Goal: Task Accomplishment & Management: Manage account settings

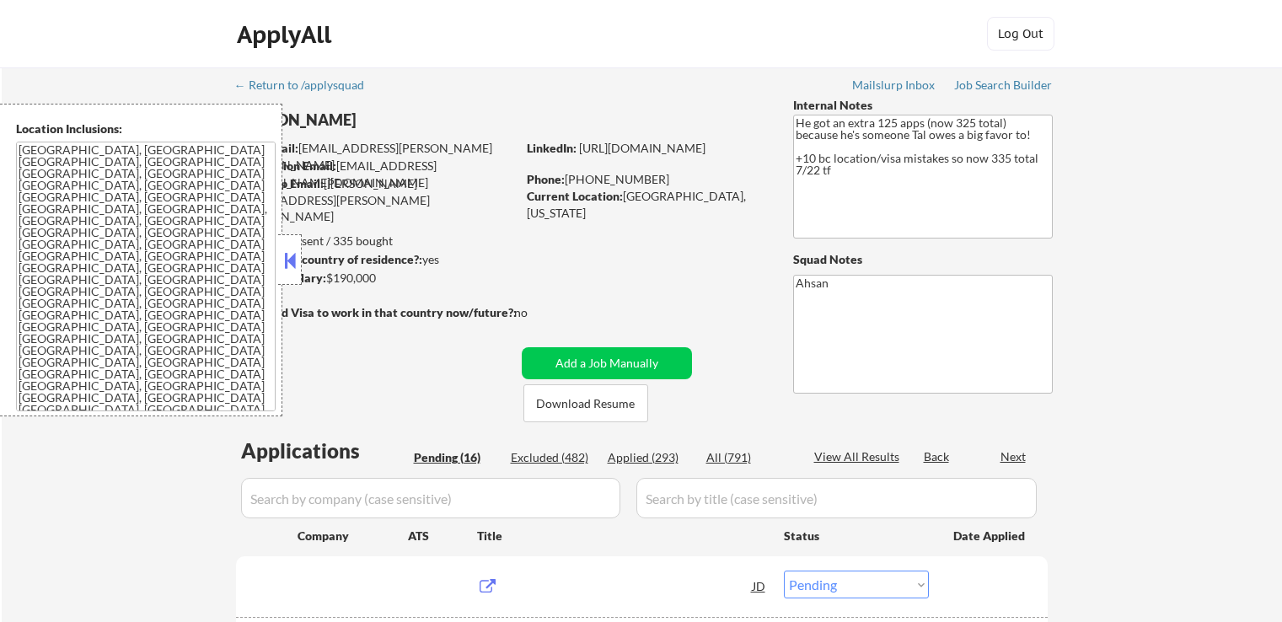
select select ""pending""
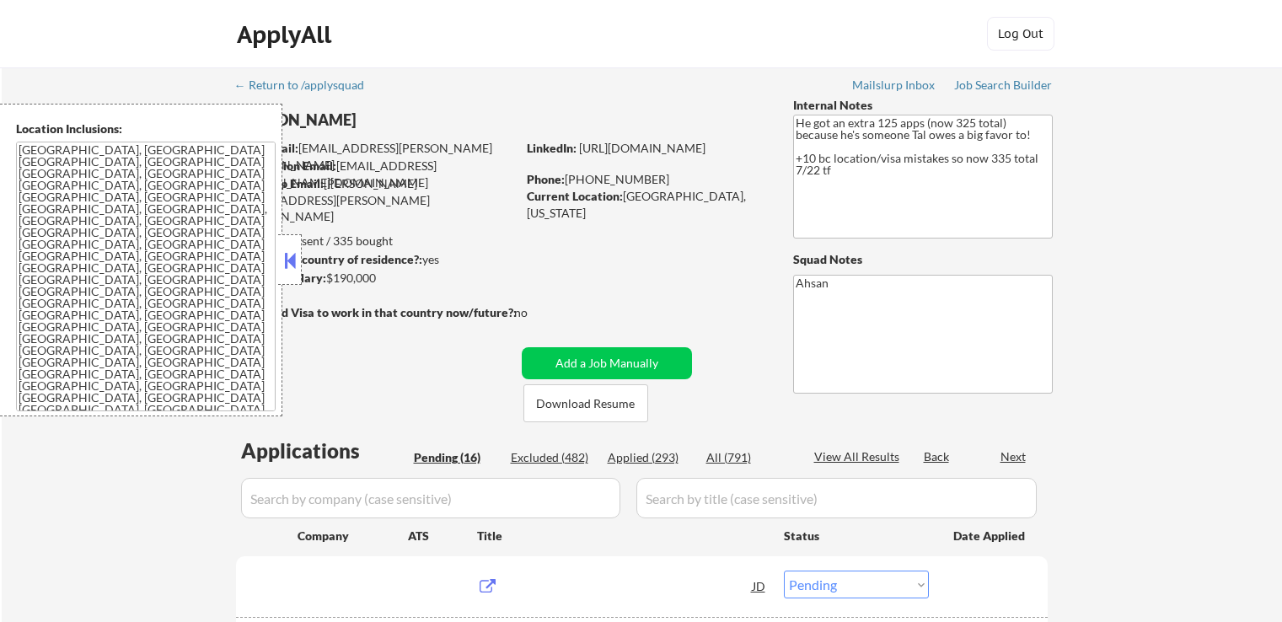
select select ""pending""
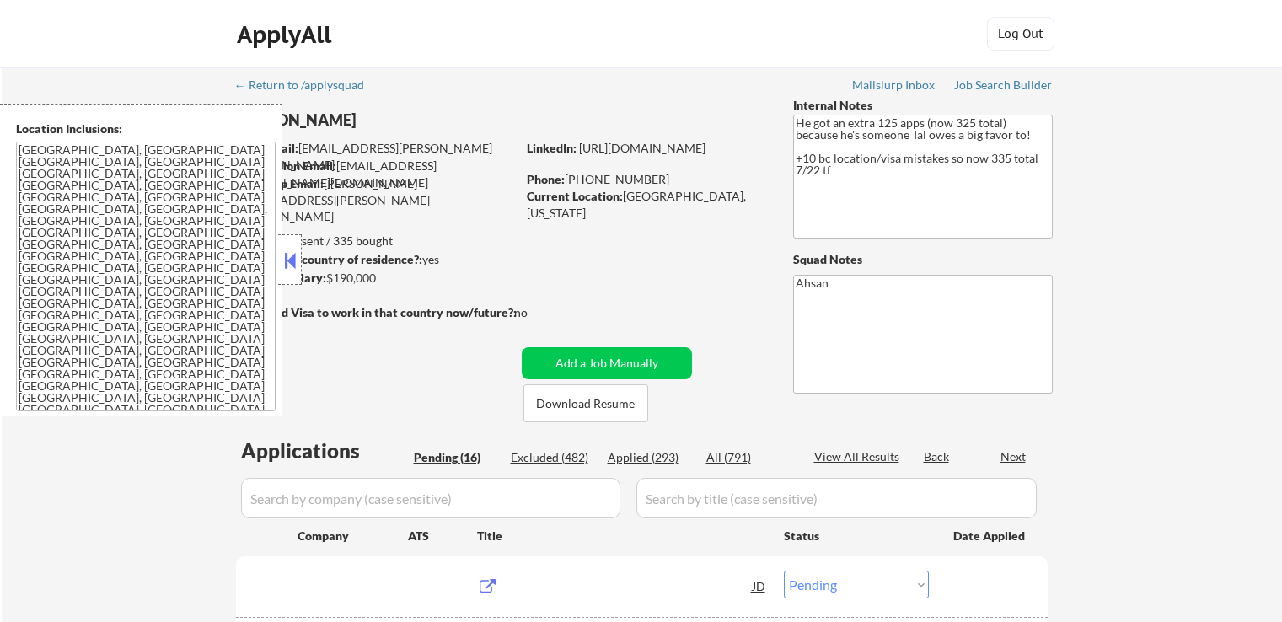
select select ""pending""
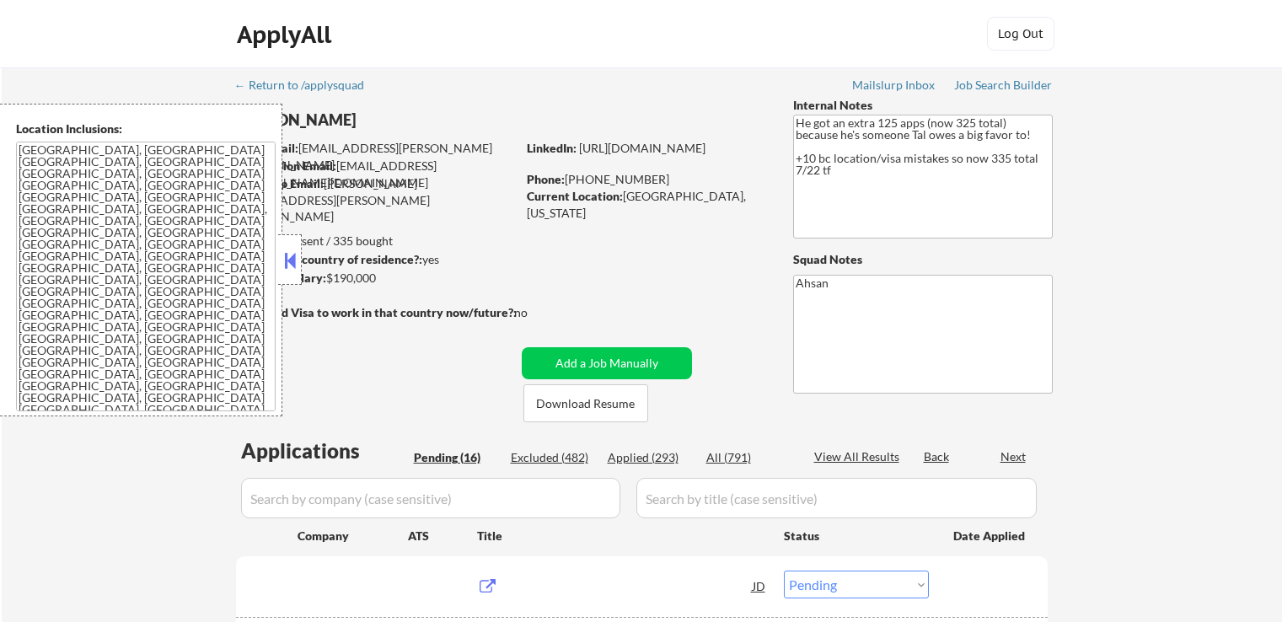
select select ""pending""
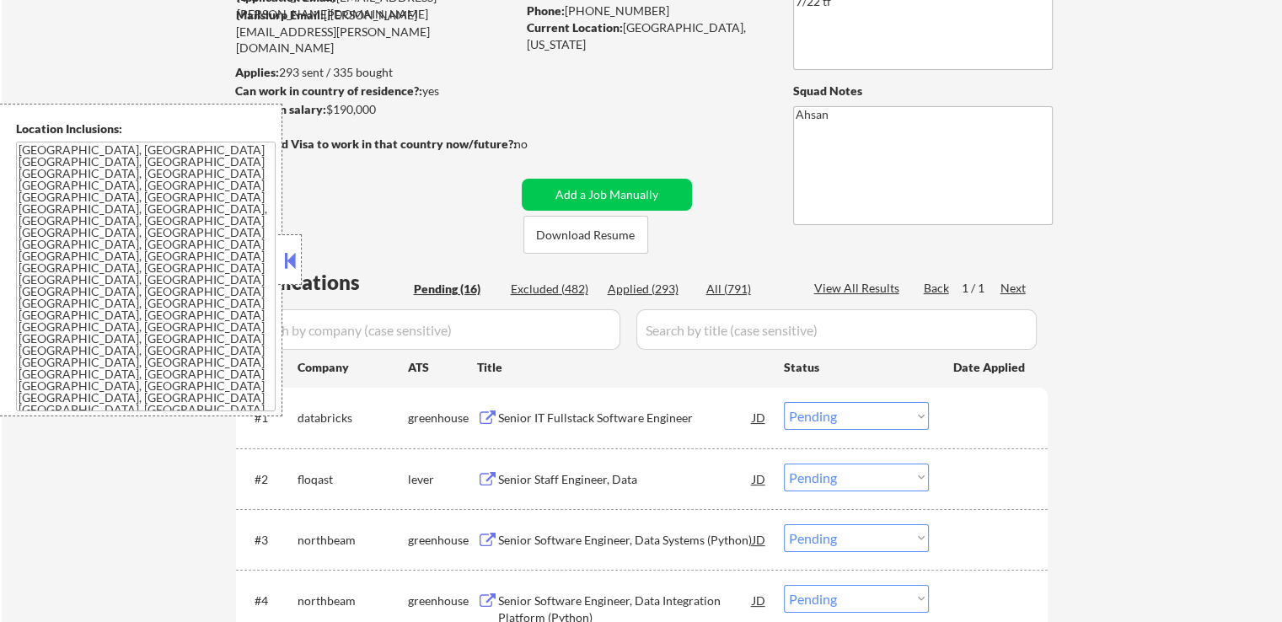
scroll to position [253, 0]
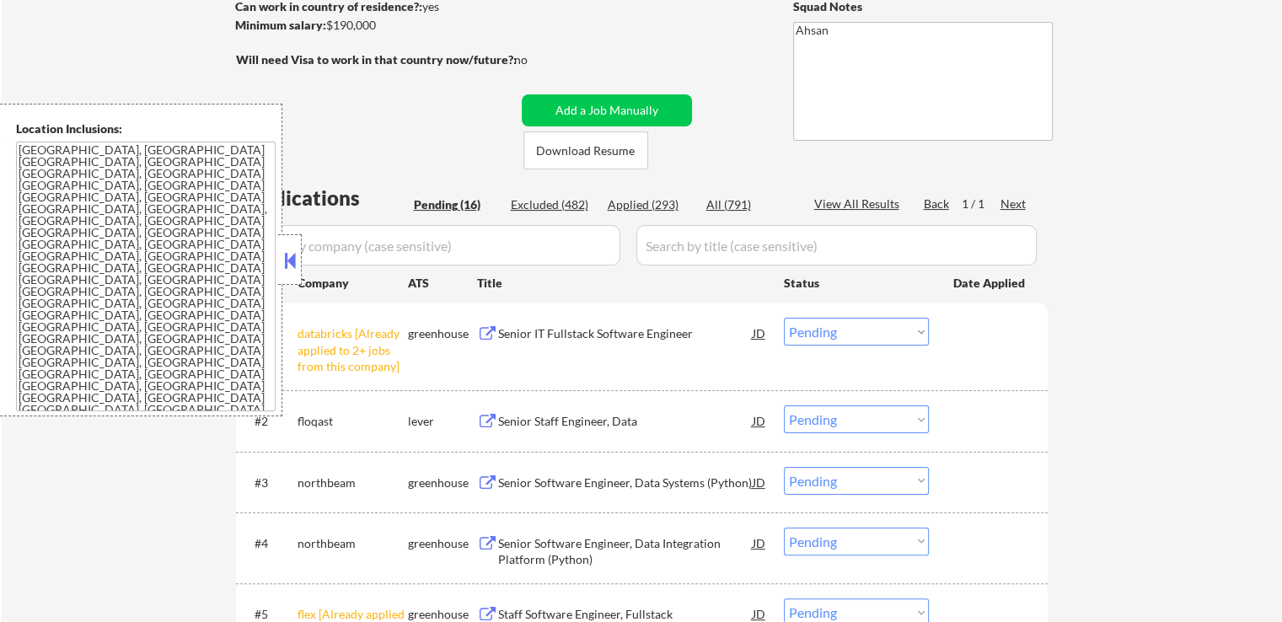
click at [858, 325] on select "Choose an option... Pending Applied Excluded (Questions) Excluded (Expired) Exc…" at bounding box center [856, 332] width 145 height 28
click at [784, 318] on select "Choose an option... Pending Applied Excluded (Questions) Excluded (Expired) Exc…" at bounding box center [856, 332] width 145 height 28
select select ""pending""
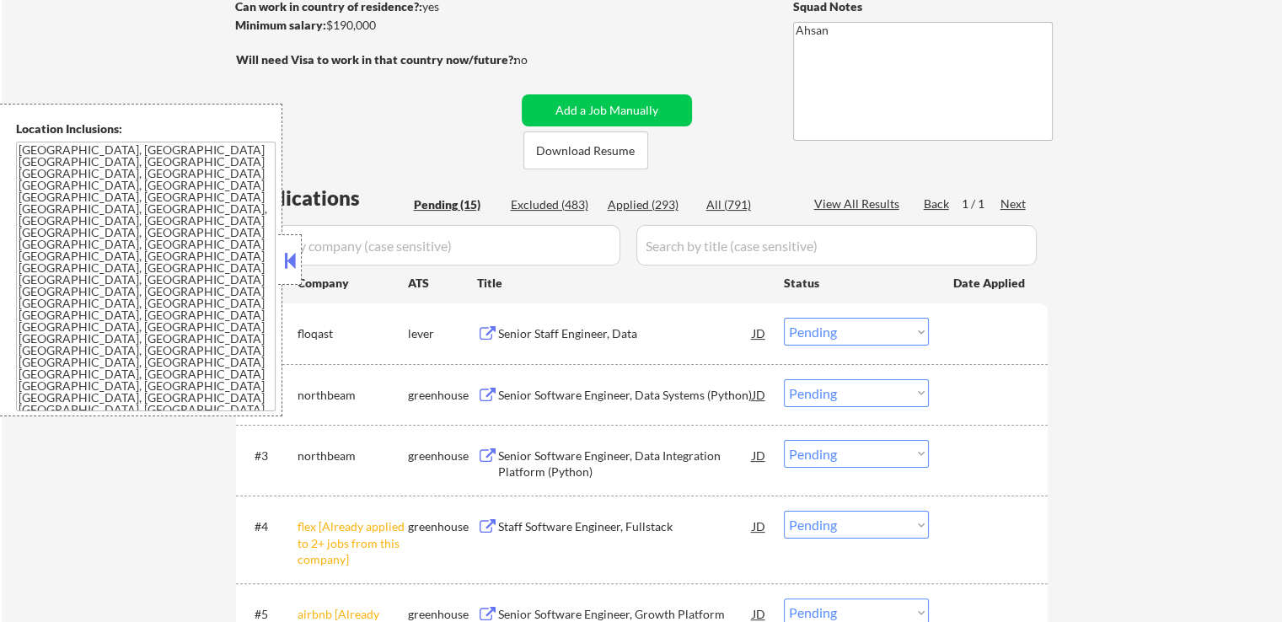
click at [588, 335] on div "Senior Staff Engineer, Data" at bounding box center [625, 333] width 255 height 17
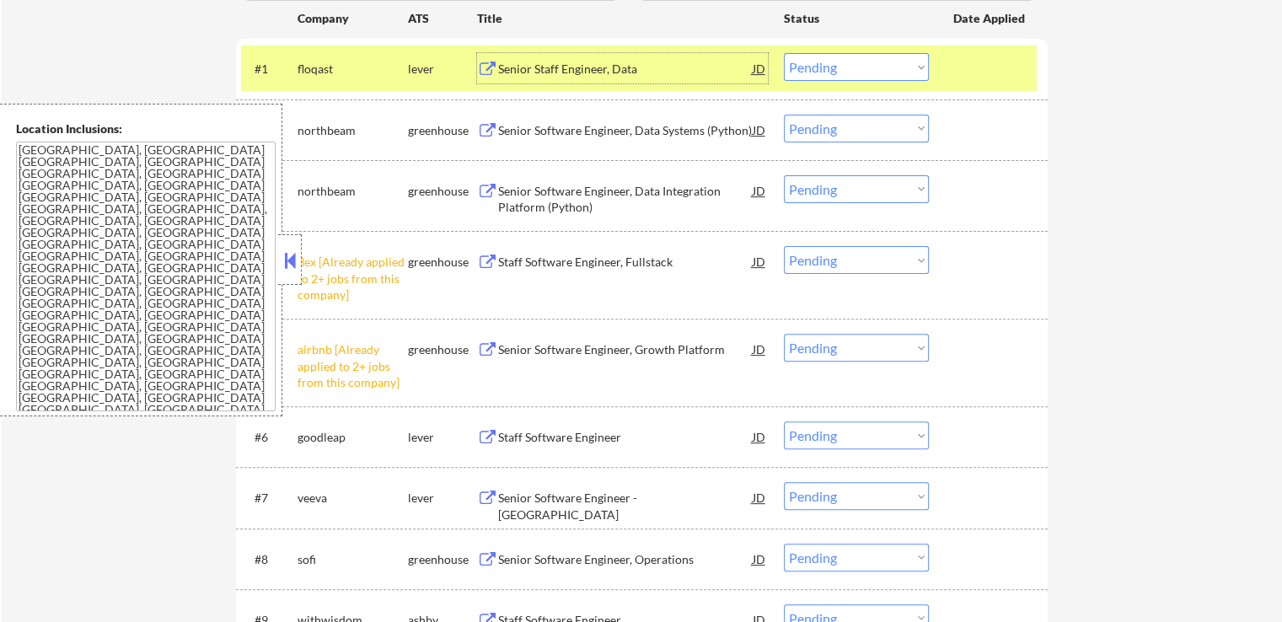
scroll to position [590, 0]
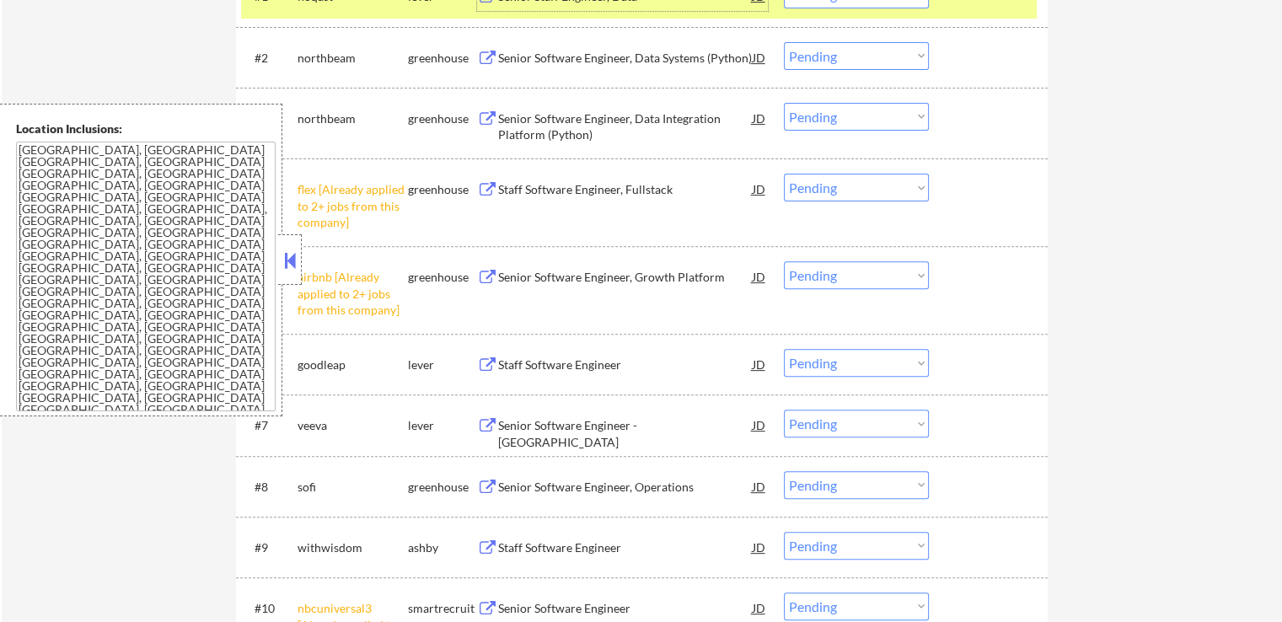
click at [851, 273] on select "Choose an option... Pending Applied Excluded (Questions) Excluded (Expired) Exc…" at bounding box center [856, 275] width 145 height 28
select select ""excluded__other_""
click at [784, 261] on select "Choose an option... Pending Applied Excluded (Questions) Excluded (Expired) Exc…" at bounding box center [856, 275] width 145 height 28
click at [829, 180] on select "Choose an option... Pending Applied Excluded (Questions) Excluded (Expired) Exc…" at bounding box center [856, 188] width 145 height 28
select select ""excluded__other_""
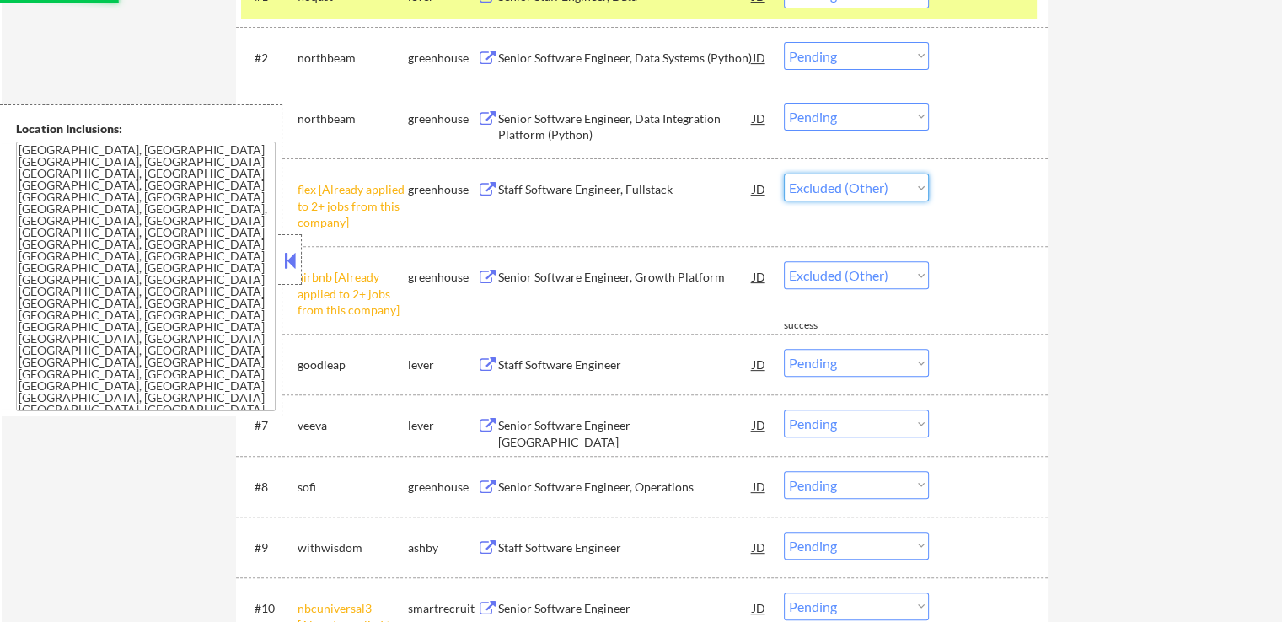
click at [784, 174] on select "Choose an option... Pending Applied Excluded (Questions) Excluded (Expired) Exc…" at bounding box center [856, 188] width 145 height 28
click at [1130, 236] on div "← Return to /applysquad Mailslurp Inbox Job Search Builder [PERSON_NAME] User E…" at bounding box center [642, 269] width 1280 height 1584
select select ""pending""
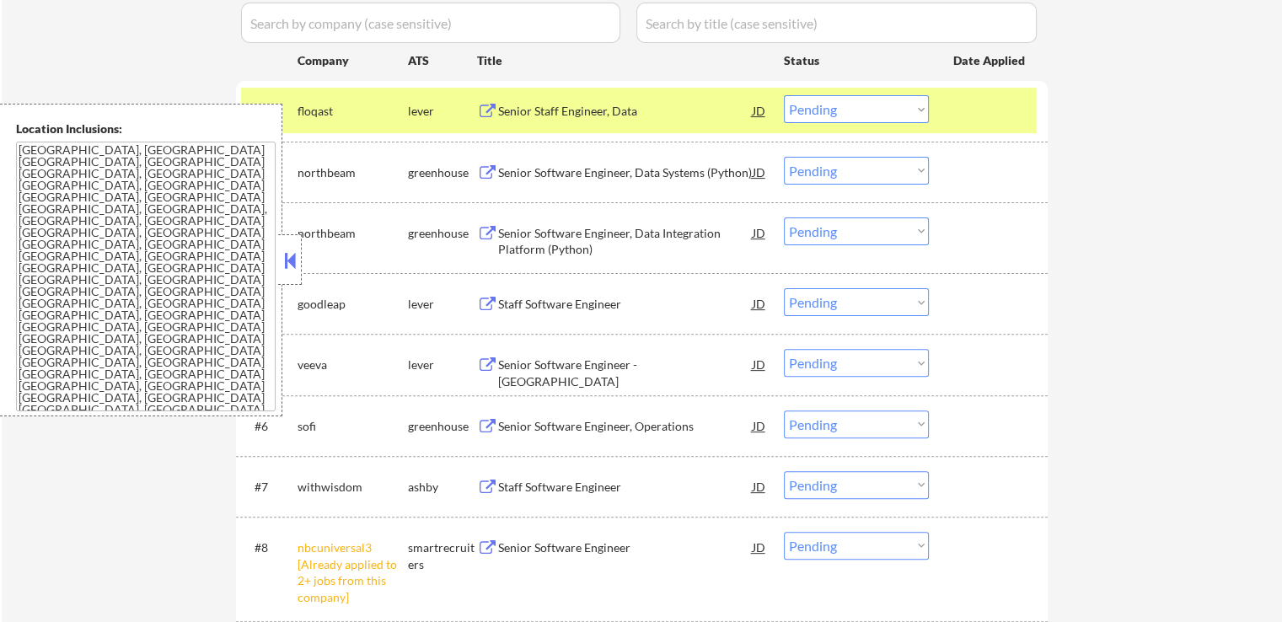
scroll to position [421, 0]
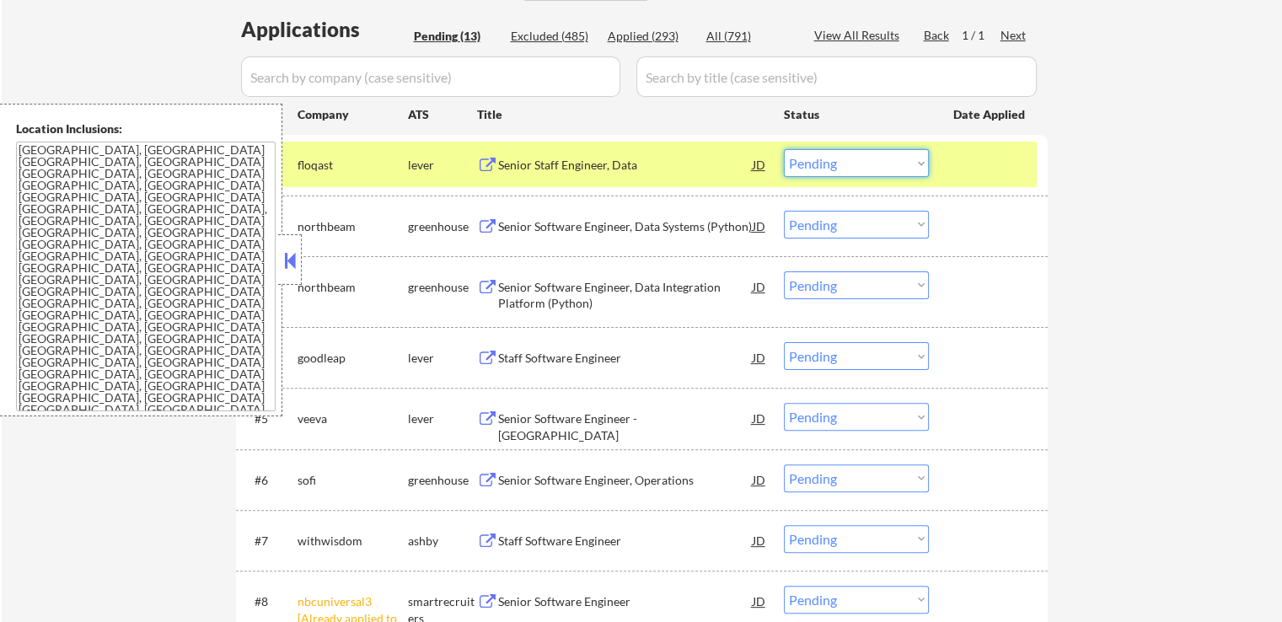
click at [852, 163] on select "Choose an option... Pending Applied Excluded (Questions) Excluded (Expired) Exc…" at bounding box center [856, 163] width 145 height 28
click at [784, 149] on select "Choose an option... Pending Applied Excluded (Questions) Excluded (Expired) Exc…" at bounding box center [856, 163] width 145 height 28
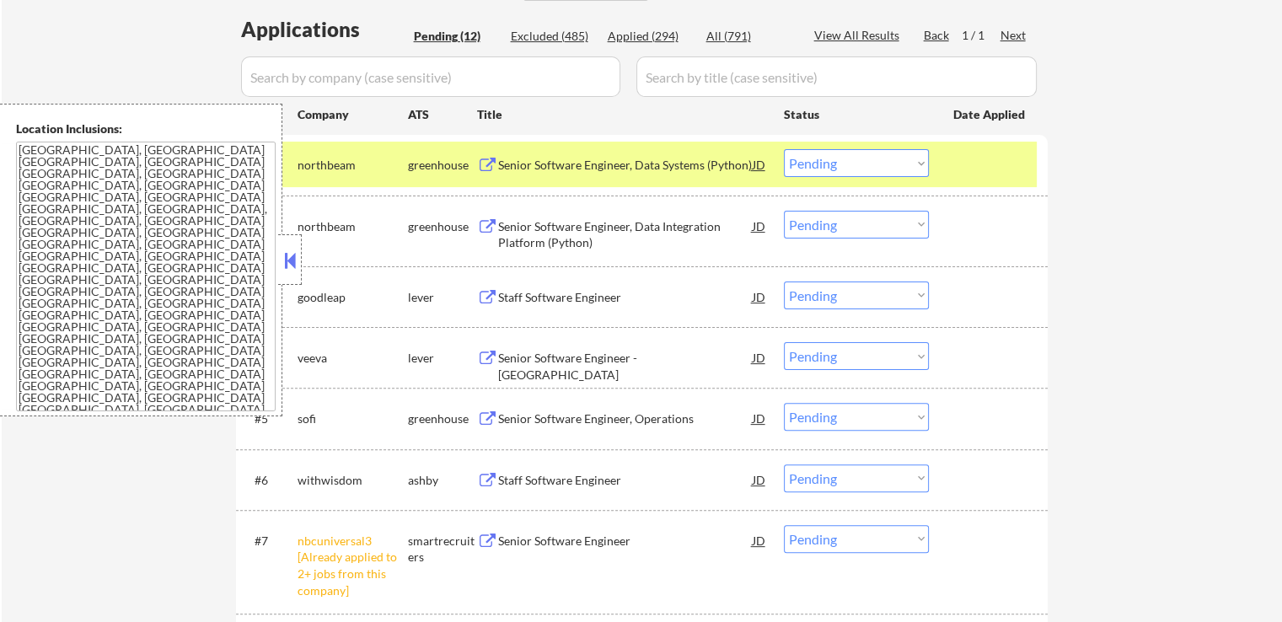
click at [624, 169] on div "Senior Software Engineer, Data Systems (Python)" at bounding box center [625, 165] width 255 height 17
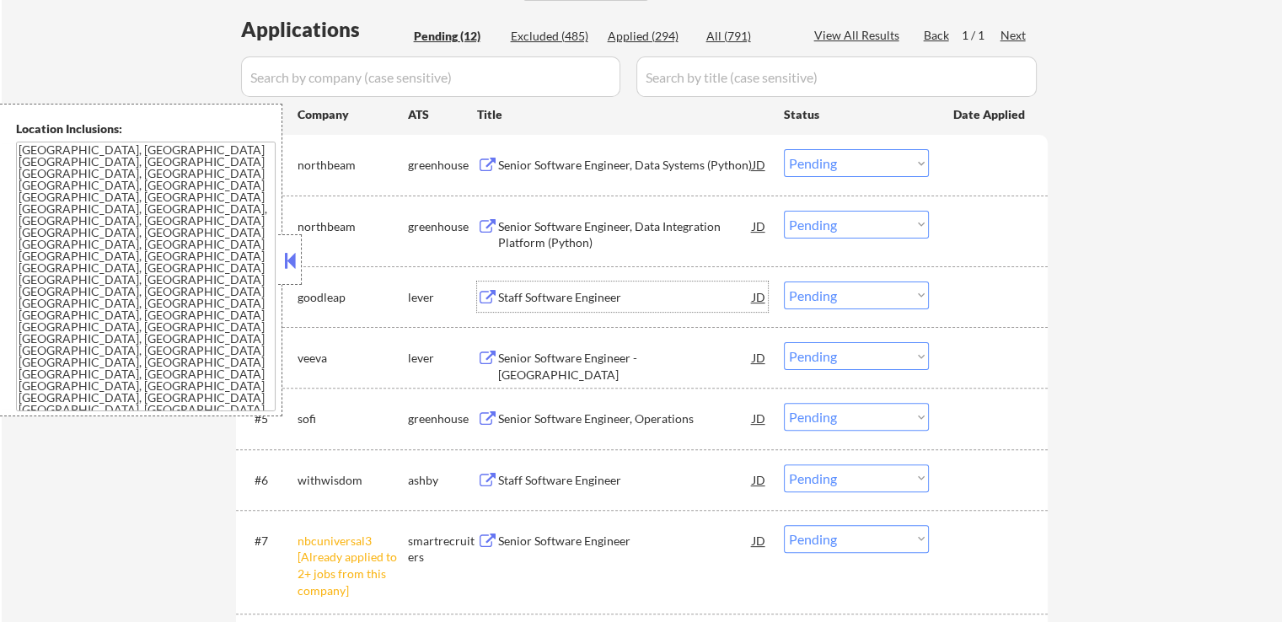
click at [511, 304] on div "Staff Software Engineer" at bounding box center [625, 297] width 255 height 17
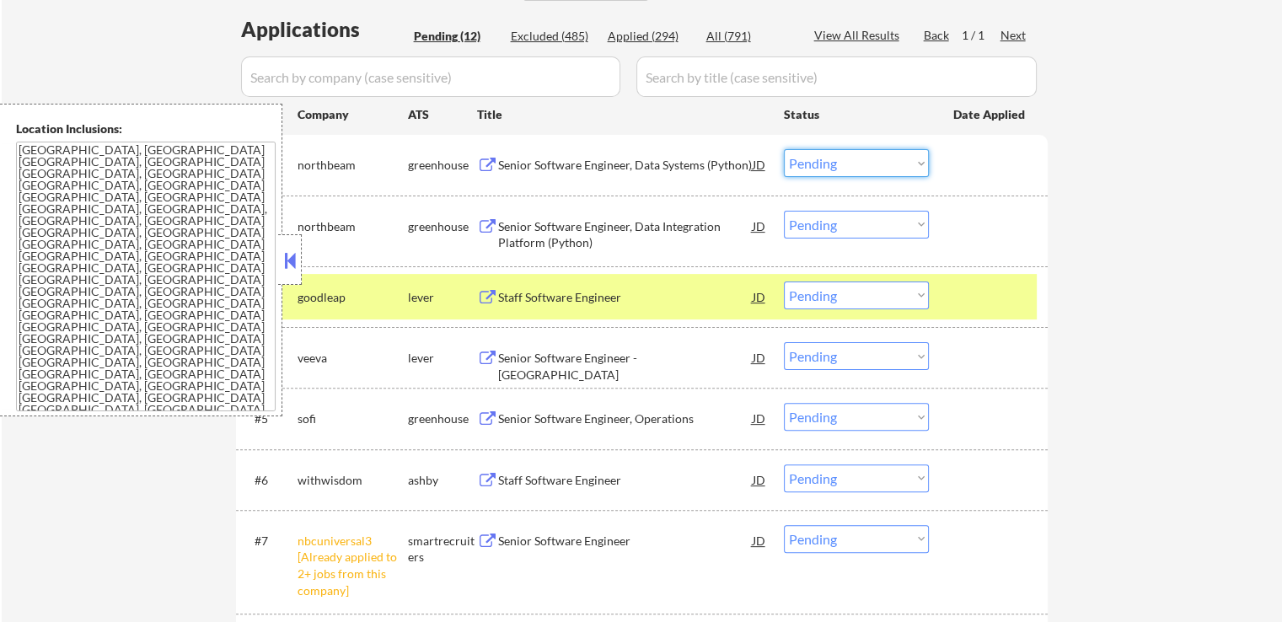
click at [840, 165] on select "Choose an option... Pending Applied Excluded (Questions) Excluded (Expired) Exc…" at bounding box center [856, 163] width 145 height 28
click at [784, 149] on select "Choose an option... Pending Applied Excluded (Questions) Excluded (Expired) Exc…" at bounding box center [856, 163] width 145 height 28
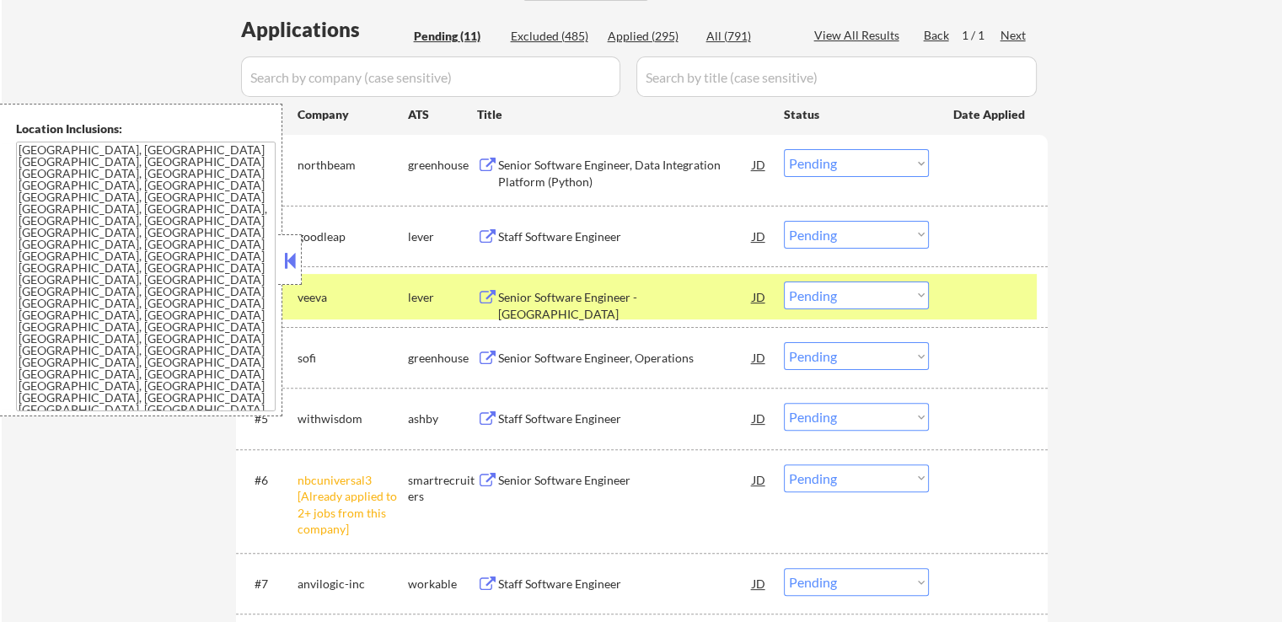
click at [561, 172] on div "Senior Software Engineer, Data Integration Platform (Python)" at bounding box center [625, 173] width 255 height 33
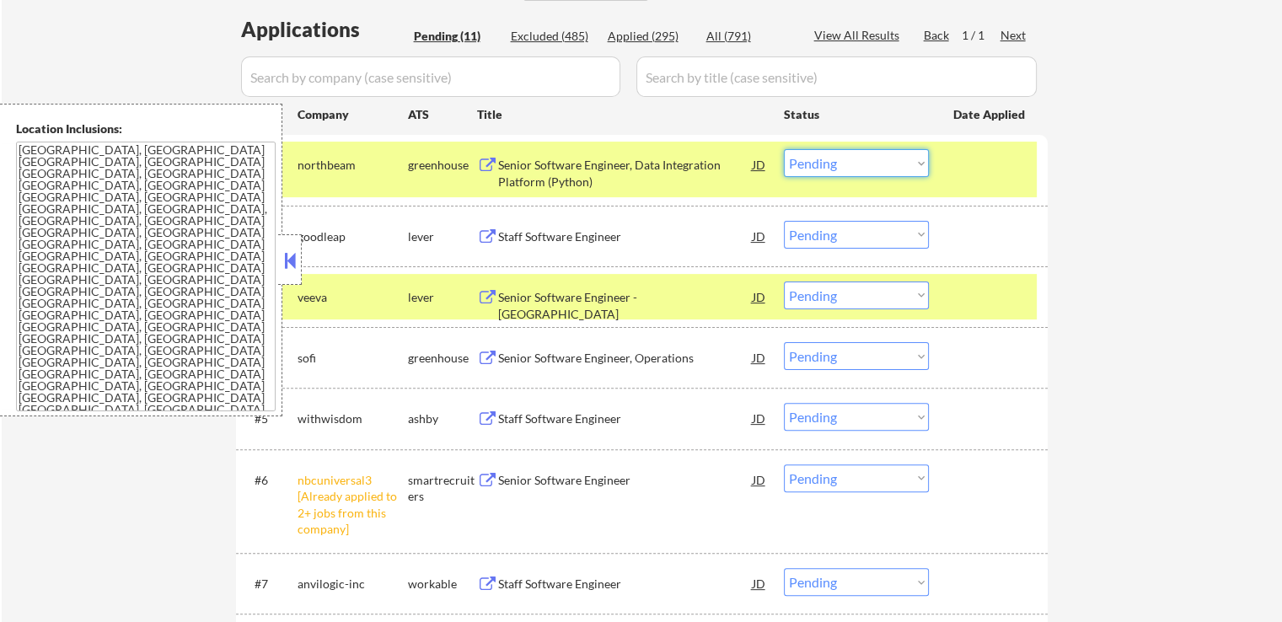
drag, startPoint x: 829, startPoint y: 156, endPoint x: 839, endPoint y: 174, distance: 20.0
click at [832, 158] on select "Choose an option... Pending Applied Excluded (Questions) Excluded (Expired) Exc…" at bounding box center [856, 163] width 145 height 28
click at [784, 149] on select "Choose an option... Pending Applied Excluded (Questions) Excluded (Expired) Exc…" at bounding box center [856, 163] width 145 height 28
select select ""pending""
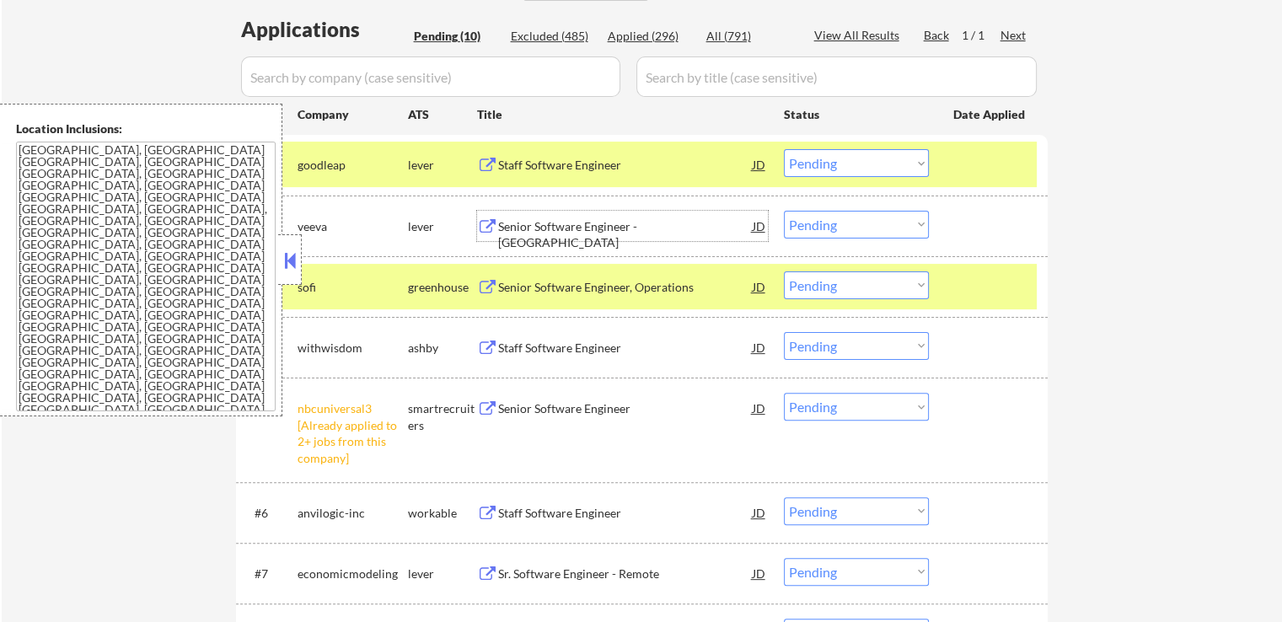
click at [561, 225] on div "Senior Software Engineer - [GEOGRAPHIC_DATA]" at bounding box center [625, 234] width 255 height 33
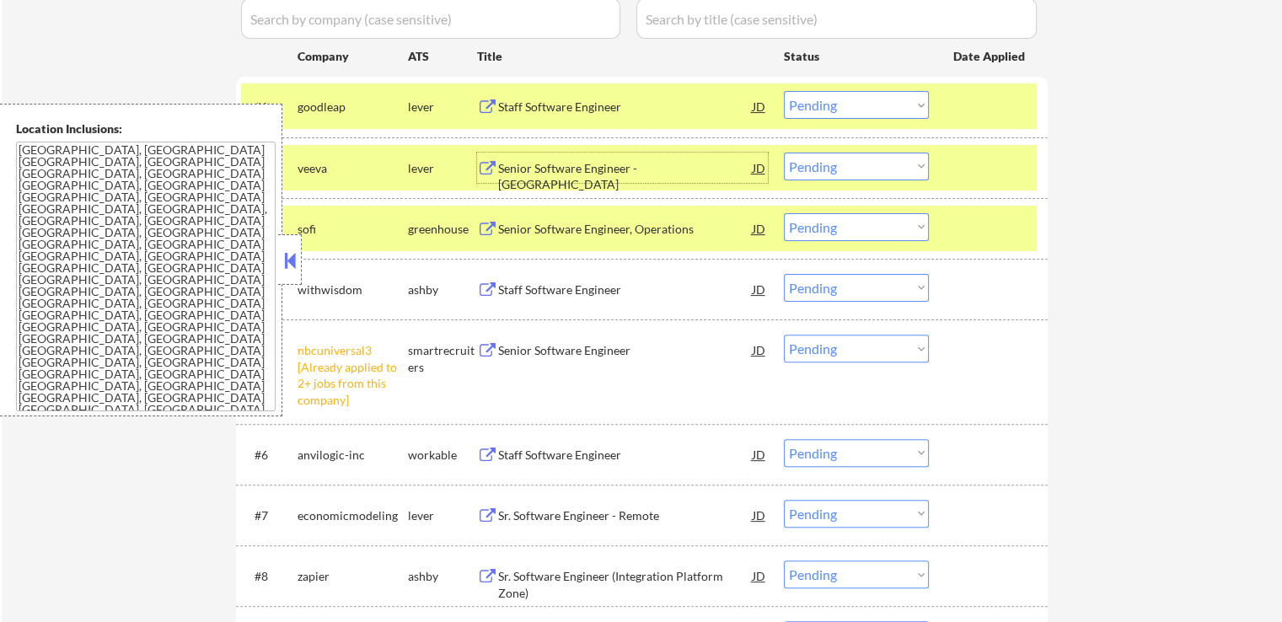
scroll to position [506, 0]
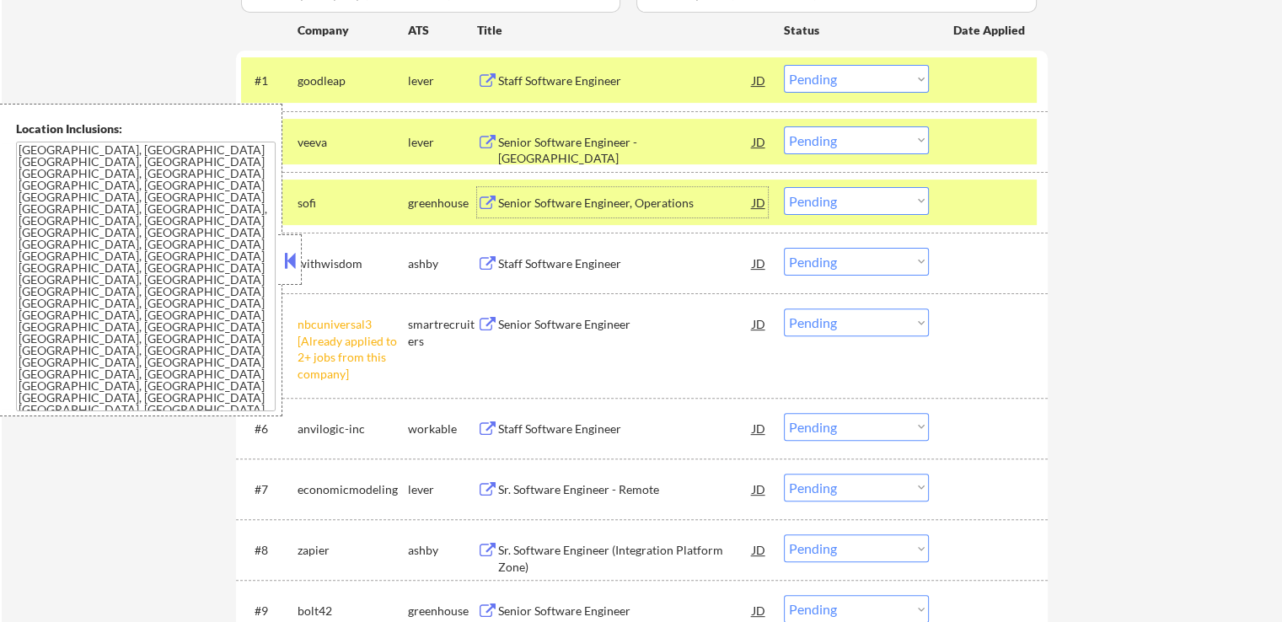
click at [523, 205] on div "Senior Software Engineer, Operations" at bounding box center [625, 203] width 255 height 17
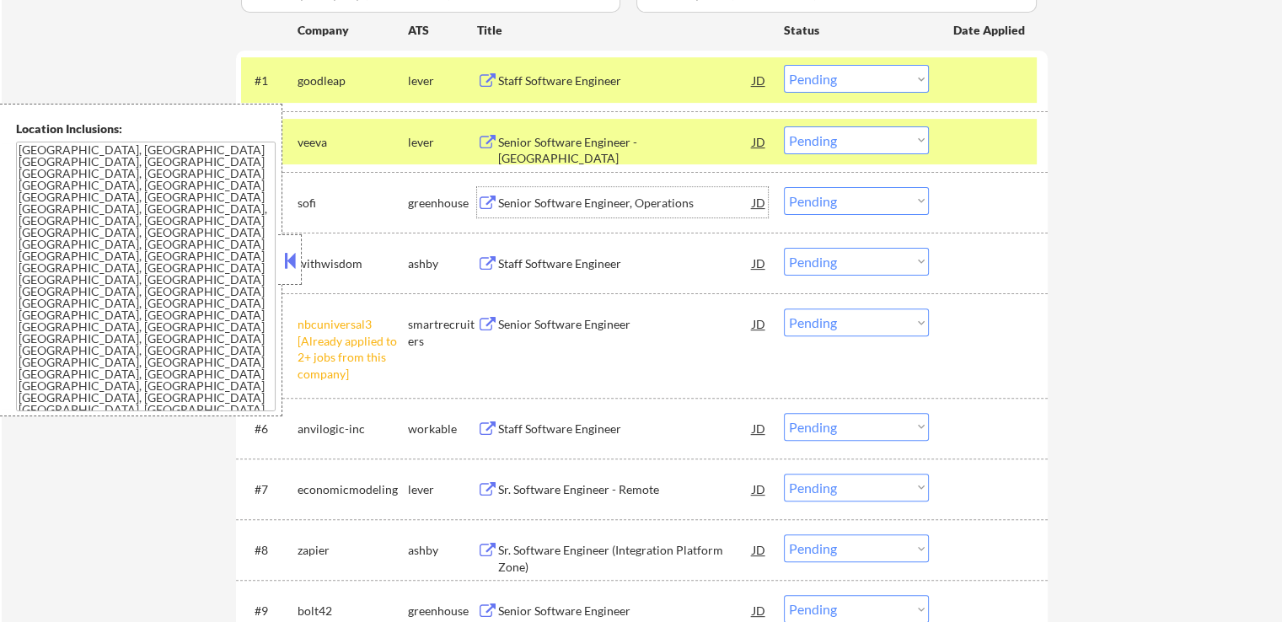
click at [523, 262] on div "Staff Software Engineer" at bounding box center [625, 263] width 255 height 17
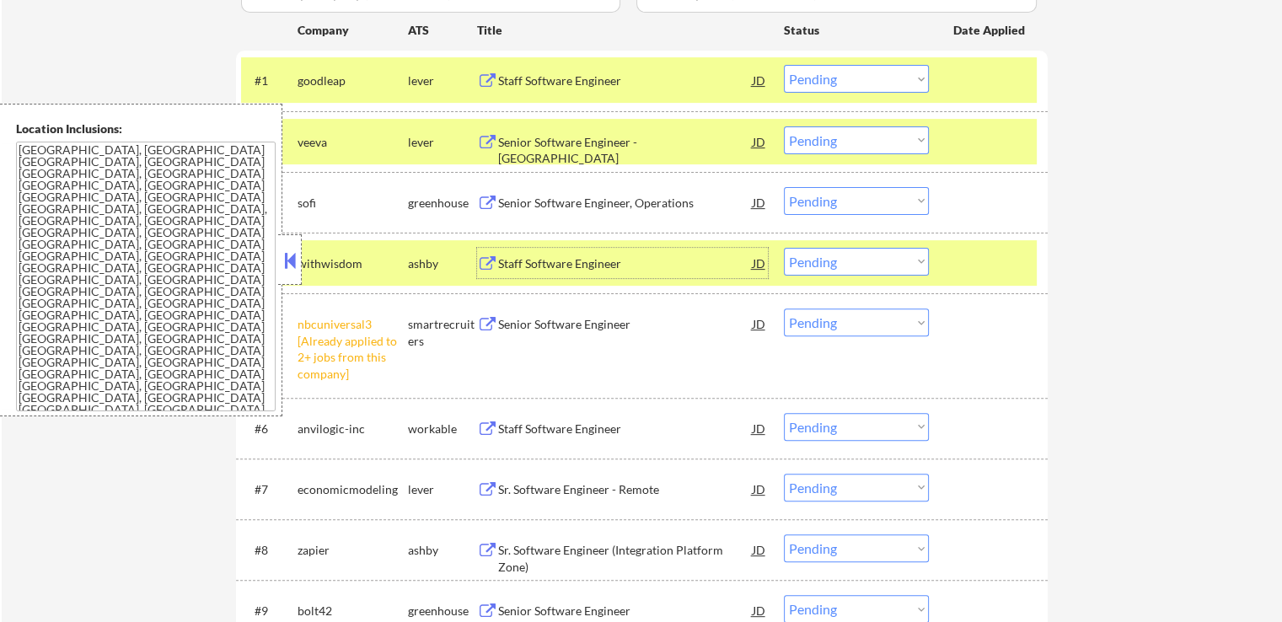
click at [862, 198] on select "Choose an option... Pending Applied Excluded (Questions) Excluded (Expired) Exc…" at bounding box center [856, 201] width 145 height 28
click at [784, 187] on select "Choose an option... Pending Applied Excluded (Questions) Excluded (Expired) Exc…" at bounding box center [856, 201] width 145 height 28
select select ""pending""
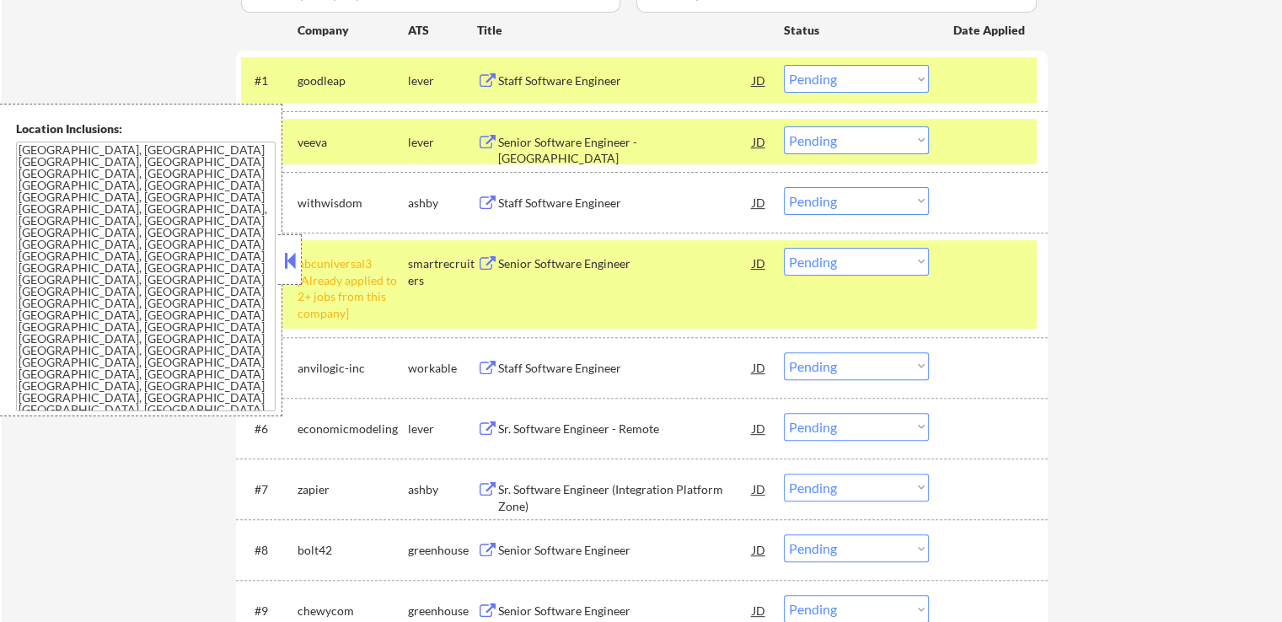
click at [845, 260] on select "Choose an option... Pending Applied Excluded (Questions) Excluded (Expired) Exc…" at bounding box center [856, 262] width 145 height 28
click at [784, 248] on select "Choose an option... Pending Applied Excluded (Questions) Excluded (Expired) Exc…" at bounding box center [856, 262] width 145 height 28
click at [1121, 357] on div "← Return to /applysquad Mailslurp Inbox Job Search Builder [PERSON_NAME] User E…" at bounding box center [642, 139] width 1280 height 1154
select select ""pending""
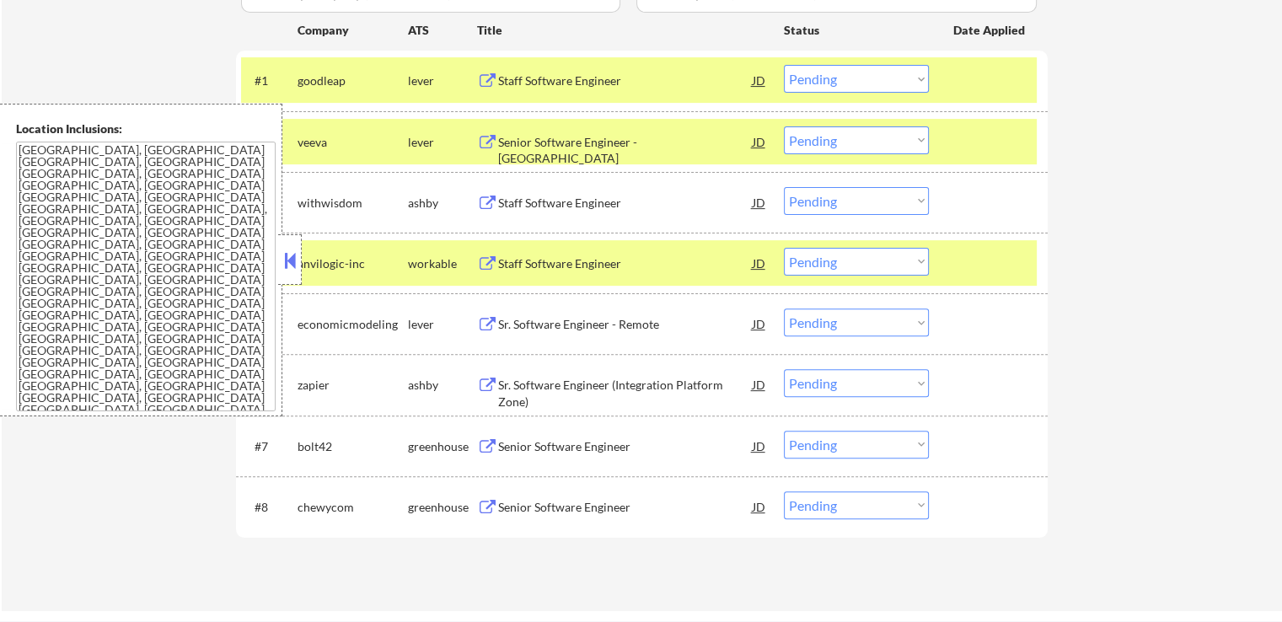
click at [828, 143] on select "Choose an option... Pending Applied Excluded (Questions) Excluded (Expired) Exc…" at bounding box center [856, 140] width 145 height 28
click at [784, 126] on select "Choose an option... Pending Applied Excluded (Questions) Excluded (Expired) Exc…" at bounding box center [856, 140] width 145 height 28
click at [503, 201] on div "Staff Software Engineer" at bounding box center [625, 203] width 255 height 17
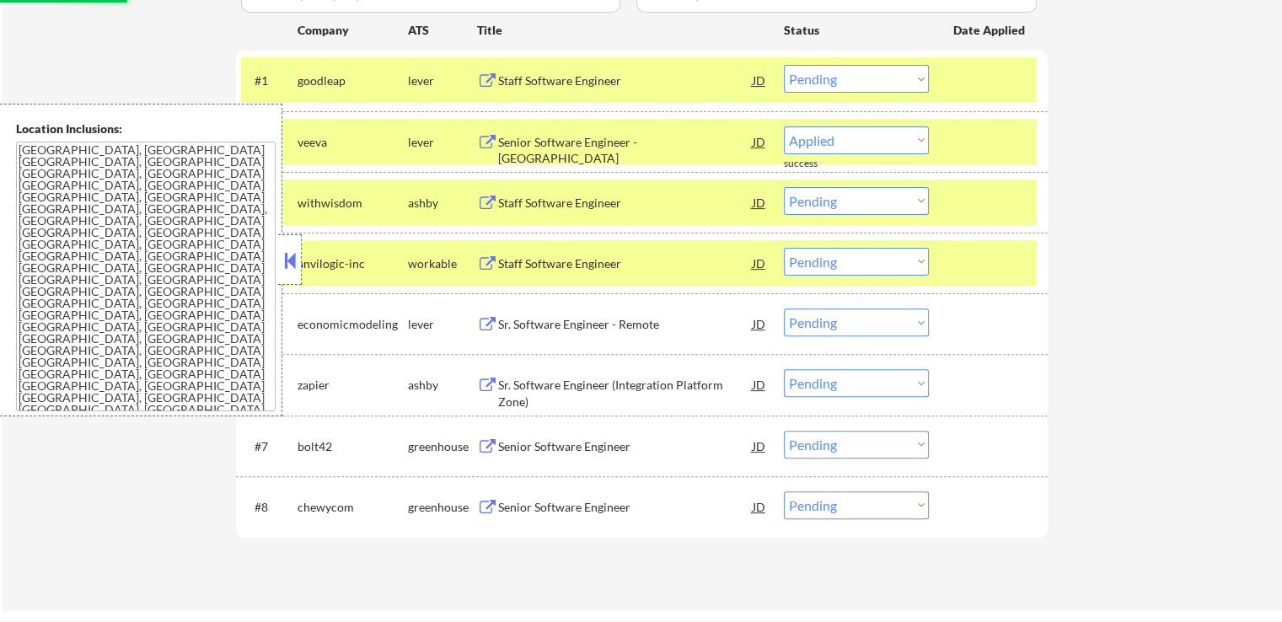
select select ""pending""
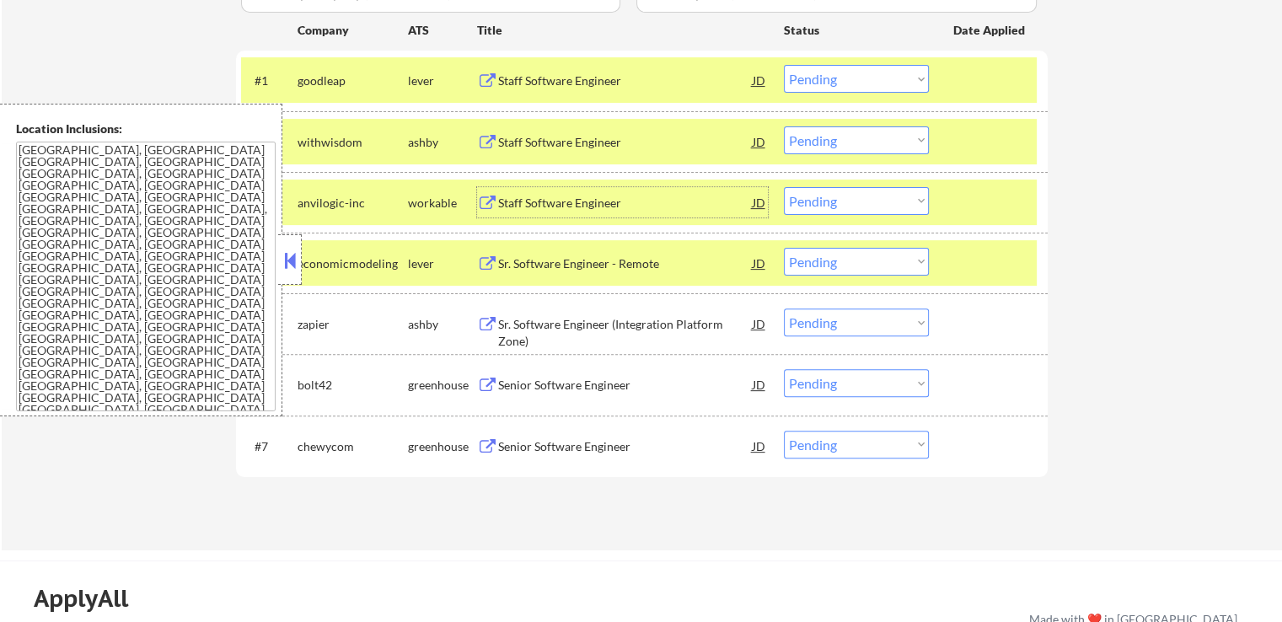
click at [502, 200] on div "Staff Software Engineer" at bounding box center [625, 203] width 255 height 17
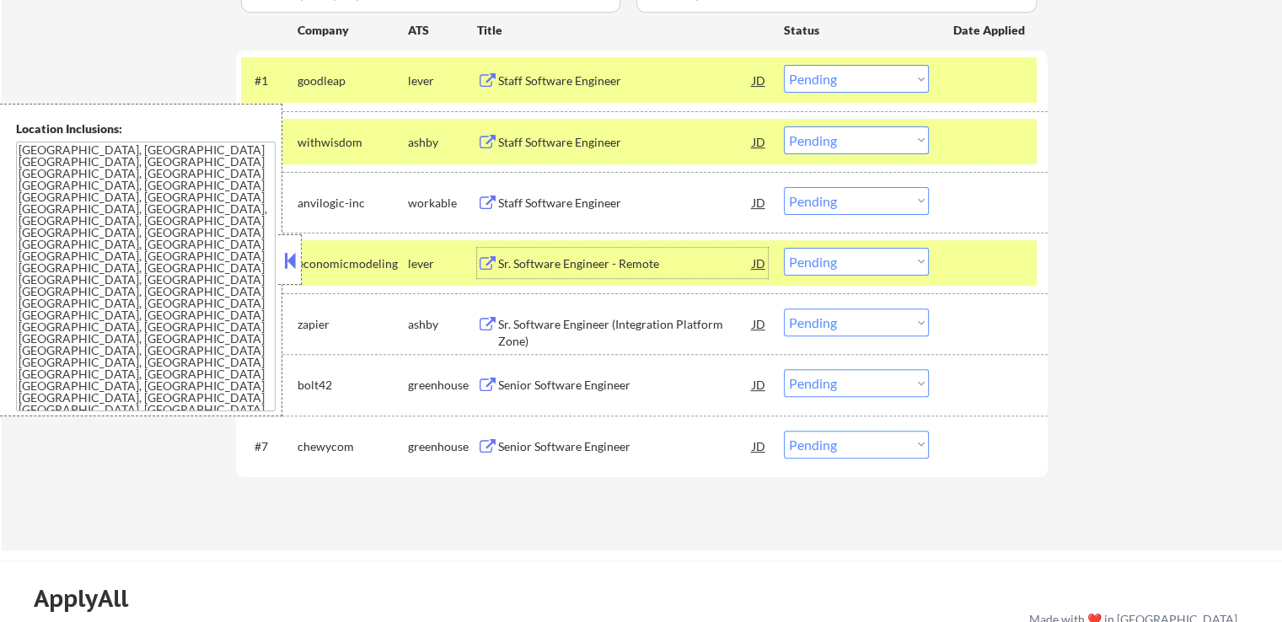
click at [529, 260] on div "Sr. Software Engineer - Remote" at bounding box center [625, 263] width 255 height 17
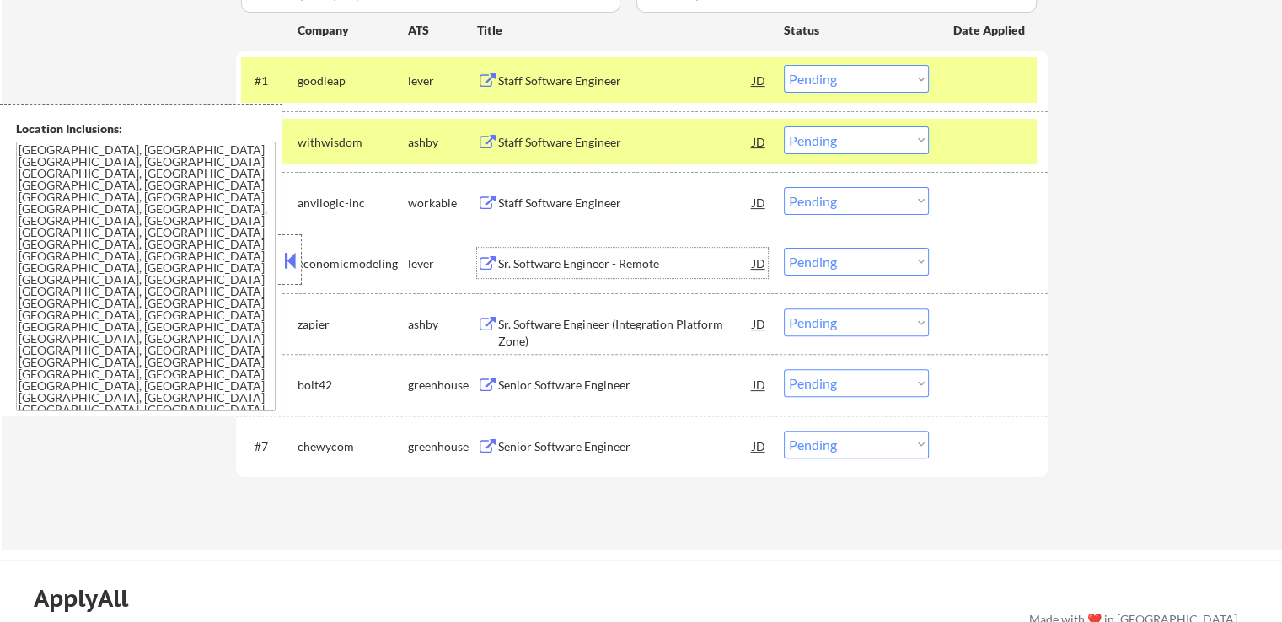
drag, startPoint x: 824, startPoint y: 193, endPoint x: 828, endPoint y: 207, distance: 13.9
click at [824, 193] on select "Choose an option... Pending Applied Excluded (Questions) Excluded (Expired) Exc…" at bounding box center [856, 201] width 145 height 28
click at [784, 187] on select "Choose an option... Pending Applied Excluded (Questions) Excluded (Expired) Exc…" at bounding box center [856, 201] width 145 height 28
select select ""pending""
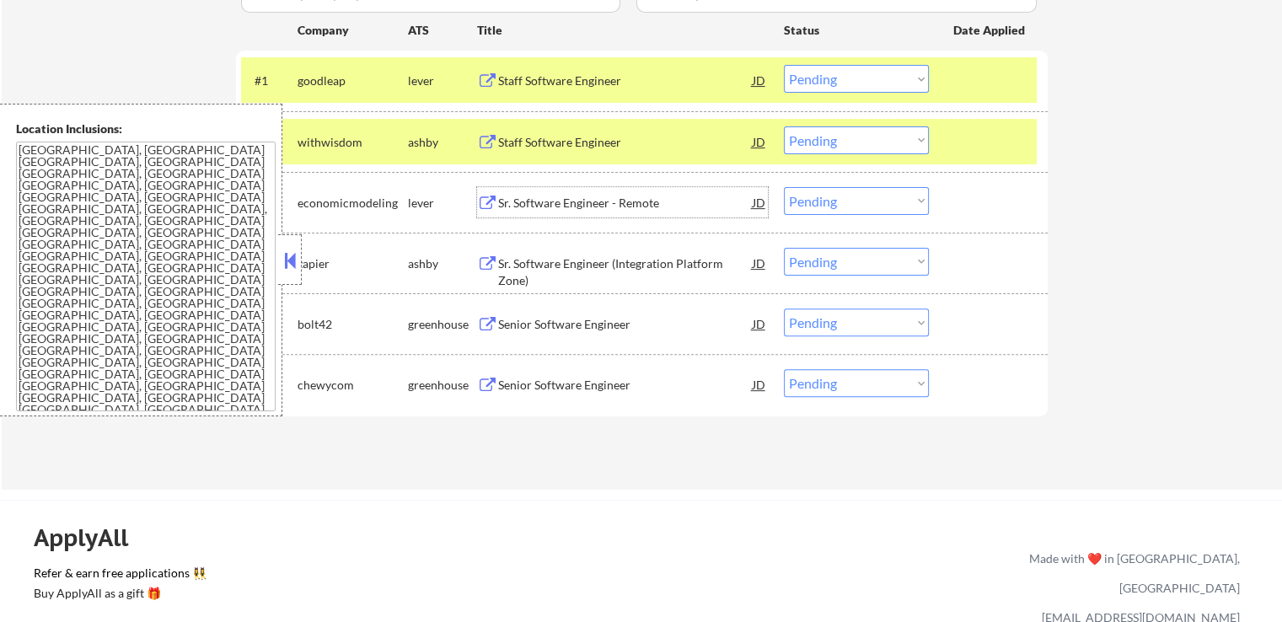
click at [500, 200] on div "Sr. Software Engineer - Remote" at bounding box center [625, 203] width 255 height 17
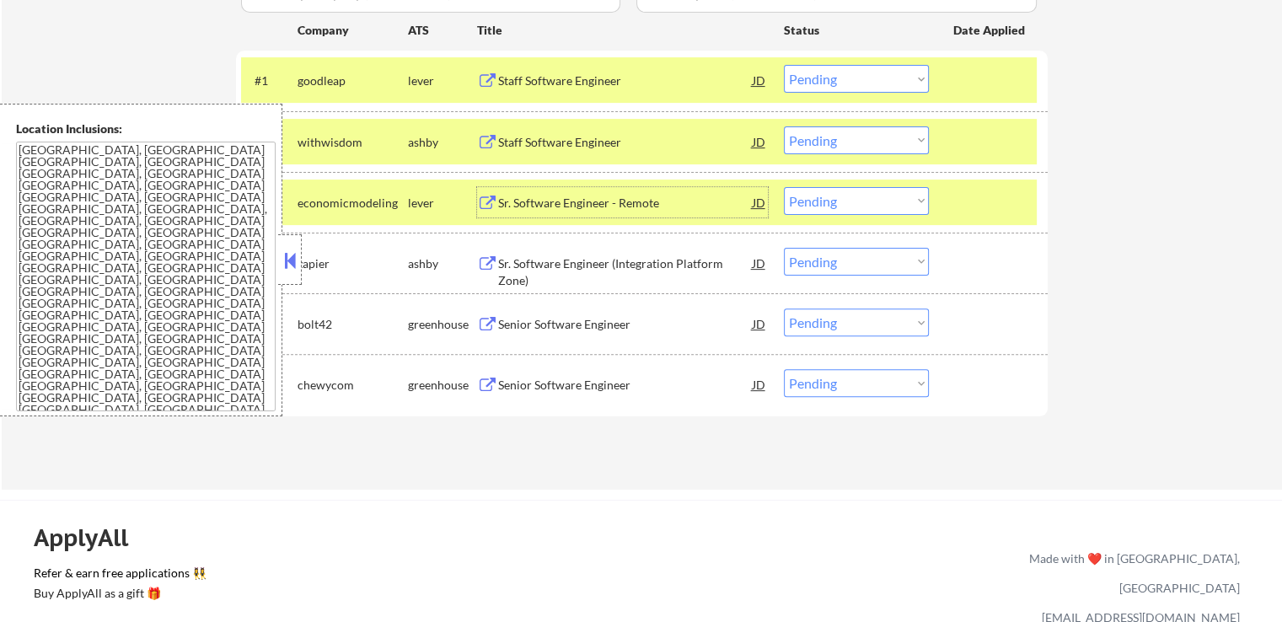
click at [517, 260] on div "Sr. Software Engineer (Integration Platform Zone)" at bounding box center [625, 271] width 255 height 33
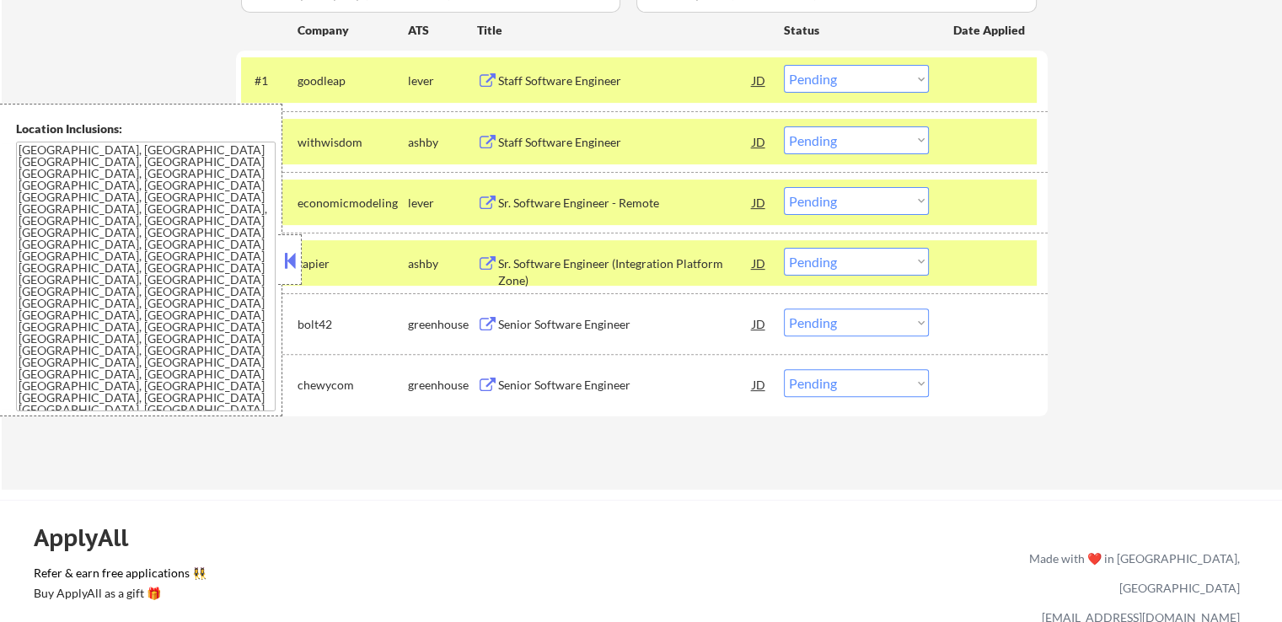
click at [496, 326] on button at bounding box center [487, 325] width 21 height 16
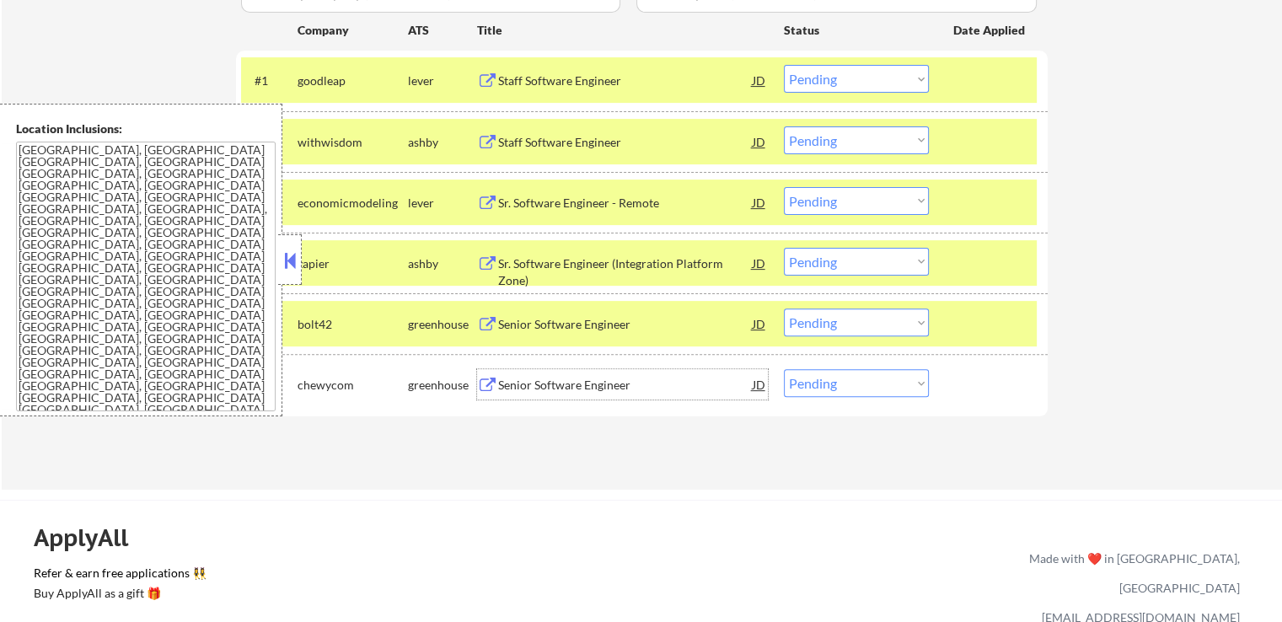
click at [502, 386] on div "Senior Software Engineer" at bounding box center [625, 385] width 255 height 17
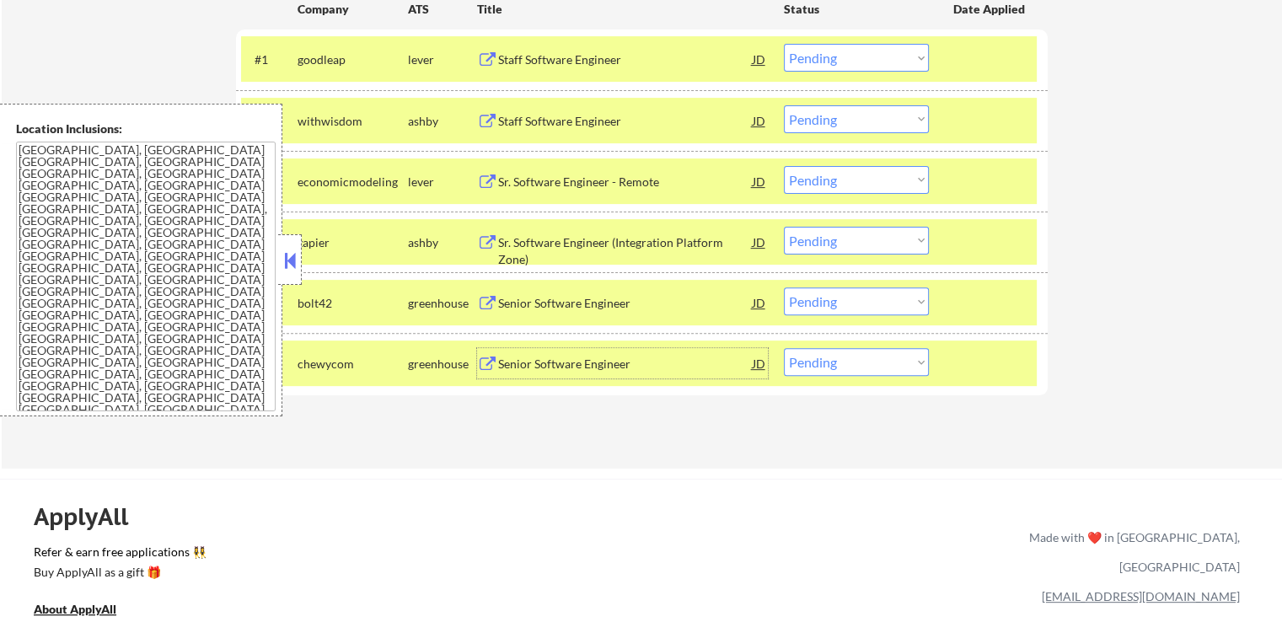
scroll to position [590, 0]
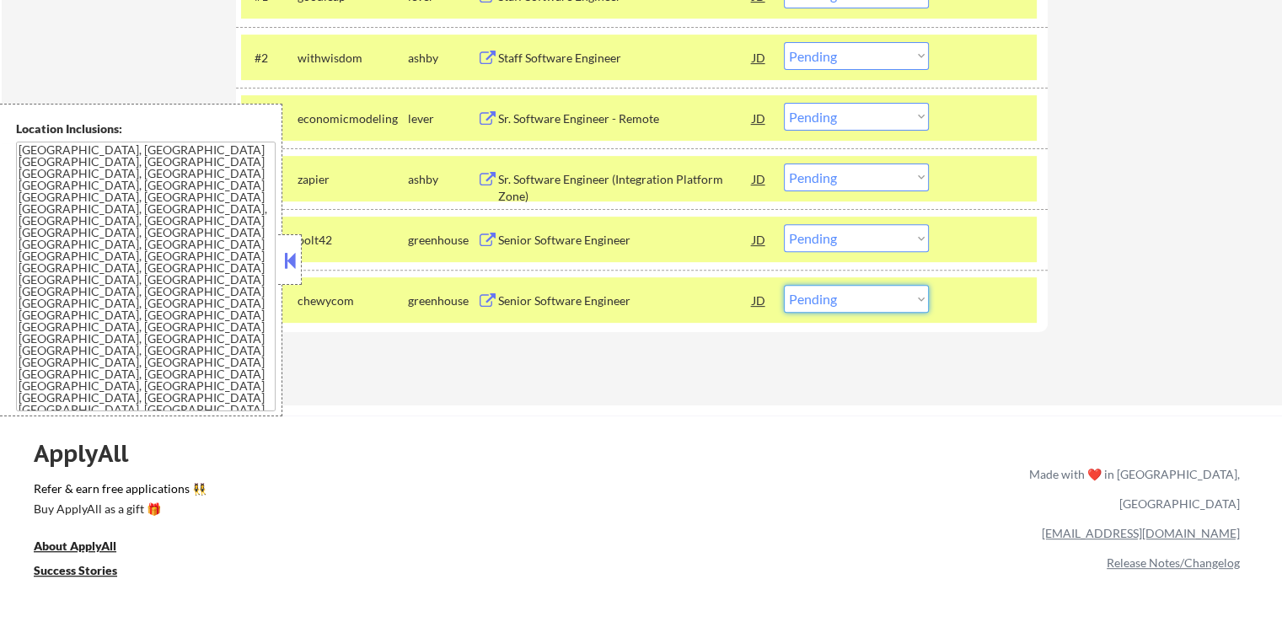
drag, startPoint x: 853, startPoint y: 297, endPoint x: 863, endPoint y: 309, distance: 16.2
click at [856, 298] on select "Choose an option... Pending Applied Excluded (Questions) Excluded (Expired) Exc…" at bounding box center [856, 299] width 145 height 28
select select ""excluded__expired_""
click at [784, 285] on select "Choose an option... Pending Applied Excluded (Questions) Excluded (Expired) Exc…" at bounding box center [856, 299] width 145 height 28
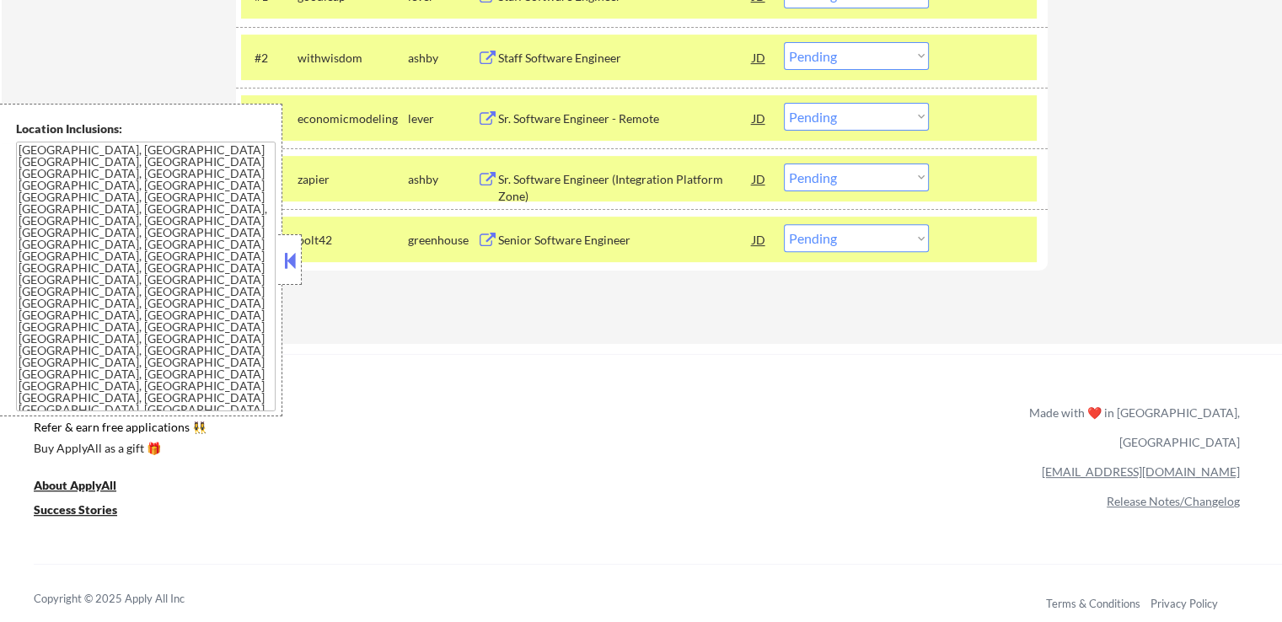
click at [873, 233] on select "Choose an option... Pending Applied Excluded (Questions) Excluded (Expired) Exc…" at bounding box center [856, 238] width 145 height 28
select select ""applied""
click at [784, 224] on select "Choose an option... Pending Applied Excluded (Questions) Excluded (Expired) Exc…" at bounding box center [856, 238] width 145 height 28
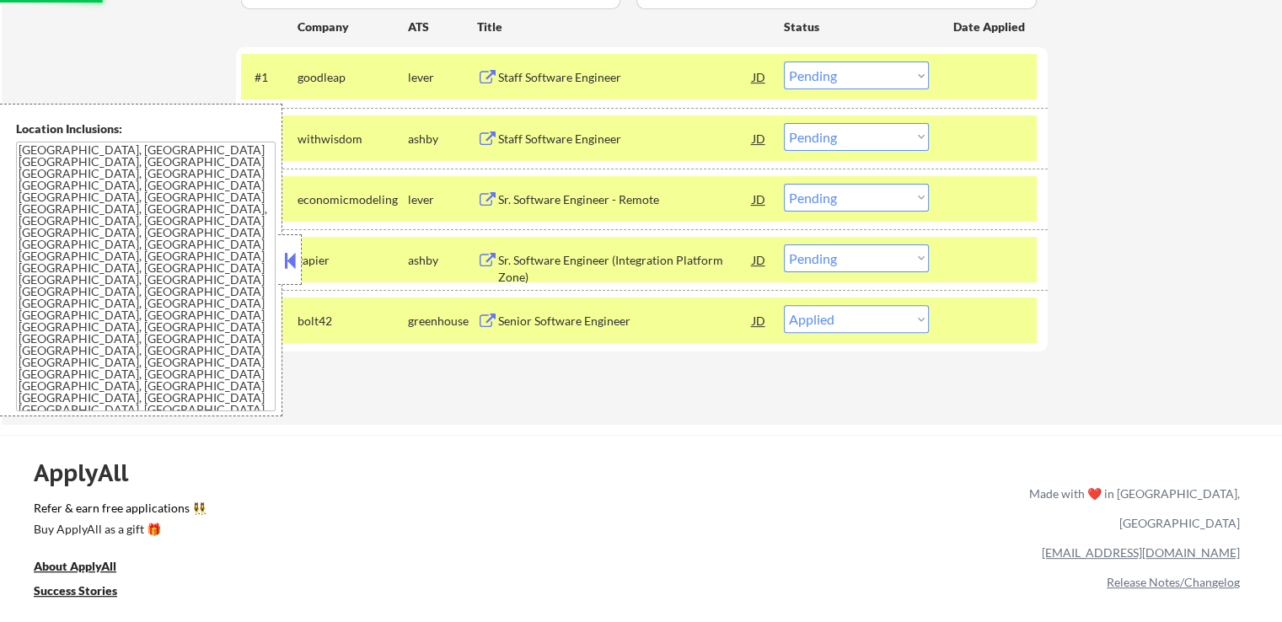
scroll to position [421, 0]
